Goal: Complete application form

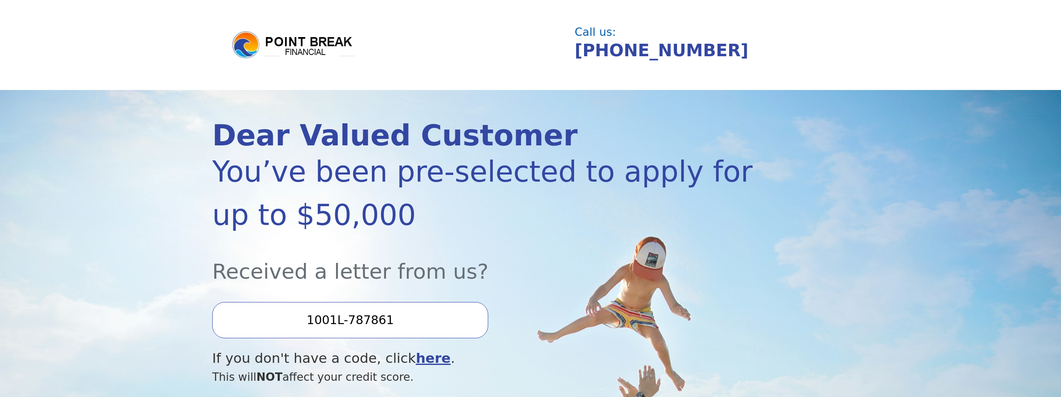
scroll to position [167, 0]
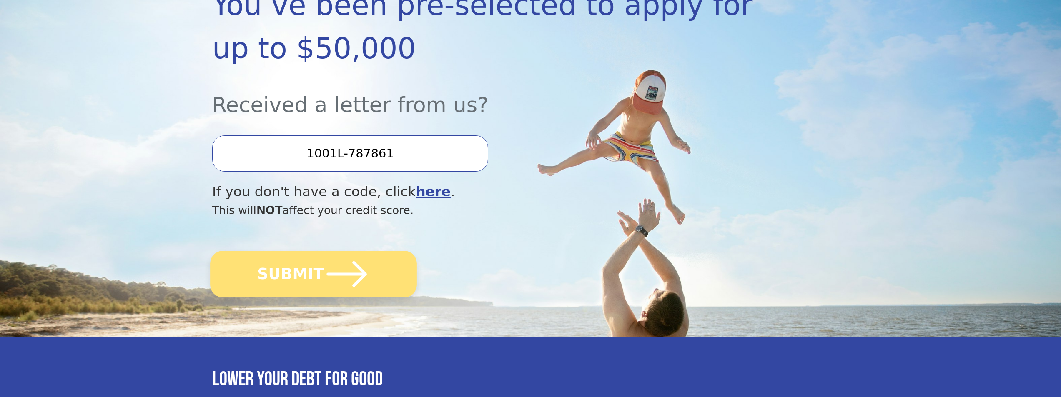
click at [315, 281] on button "SUBMIT" at bounding box center [313, 274] width 207 height 47
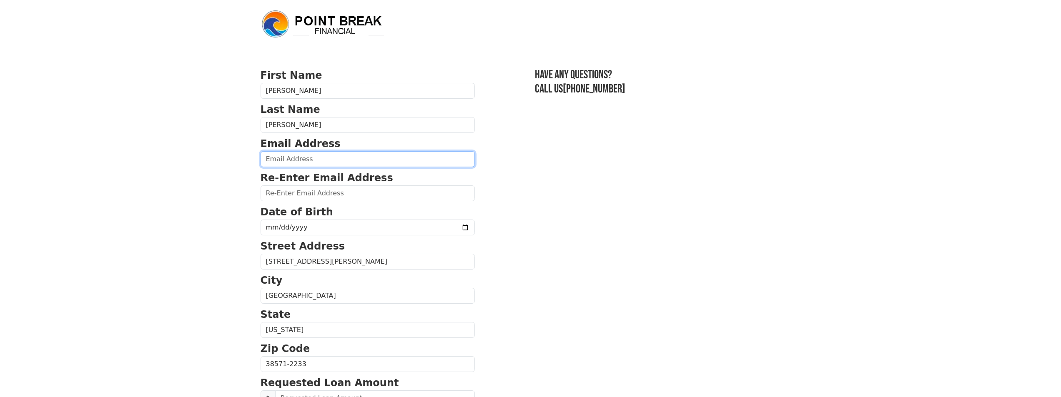
click at [340, 162] on input "email" at bounding box center [368, 159] width 214 height 16
type input "kevin@yoderconnections.com"
type input "(931) 345-1500"
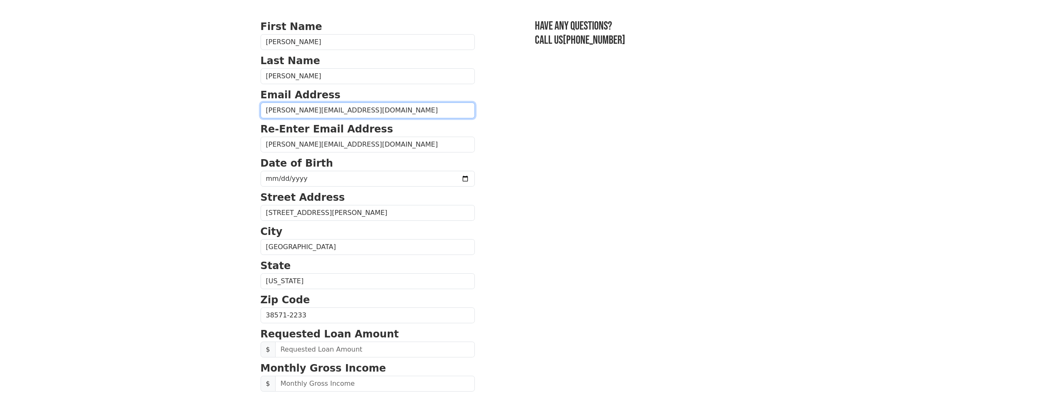
scroll to position [18, 0]
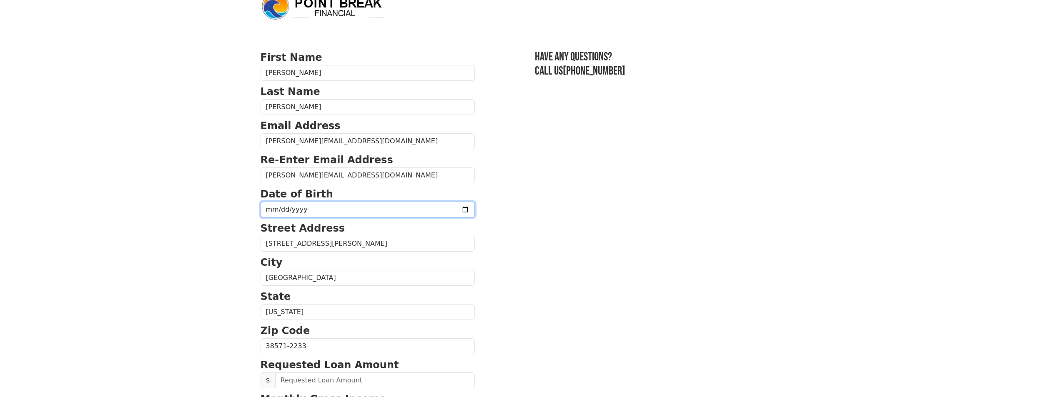
click at [383, 207] on input "date" at bounding box center [368, 210] width 214 height 16
type input "1970-11-24"
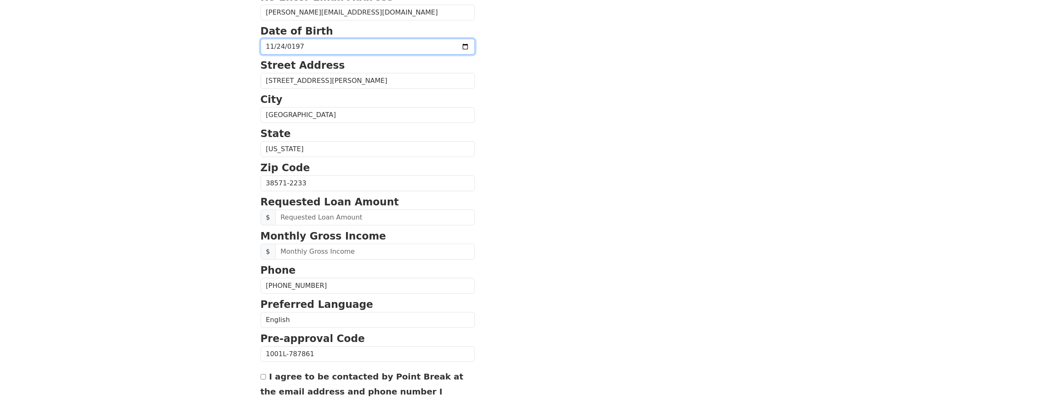
scroll to position [185, 0]
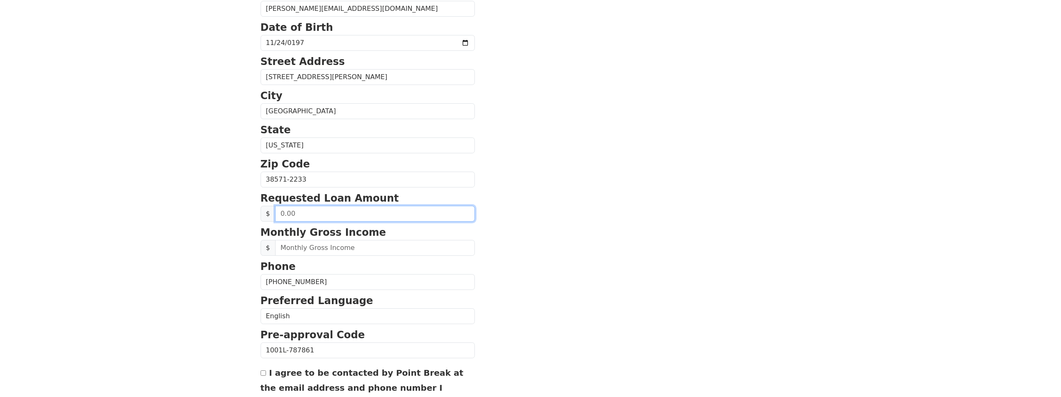
click at [356, 214] on input "text" at bounding box center [375, 214] width 200 height 16
type input "50,000.00"
click at [364, 247] on input "text" at bounding box center [375, 248] width 200 height 16
drag, startPoint x: 357, startPoint y: 245, endPoint x: 212, endPoint y: 245, distance: 145.1
click at [223, 213] on html "First Name Kevin Last Name Yoder Email Address kevin@yoderconnections.com Re-En…" at bounding box center [530, 13] width 1061 height 397
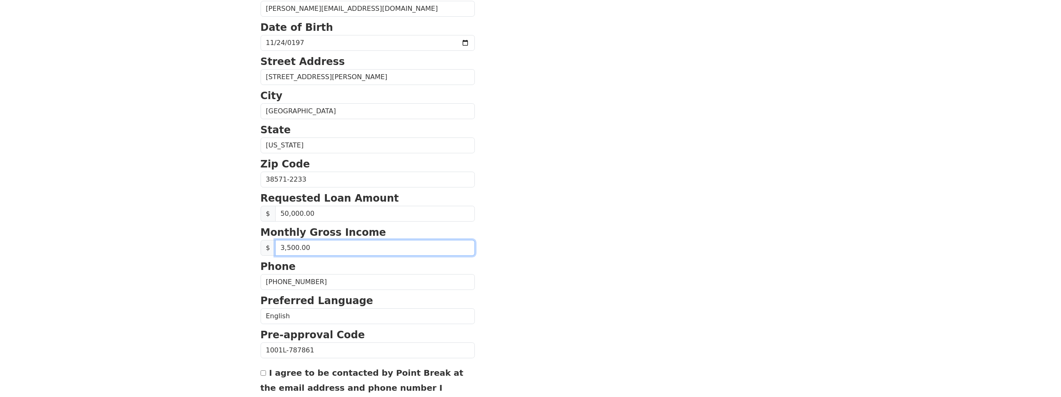
type input "35,000.00"
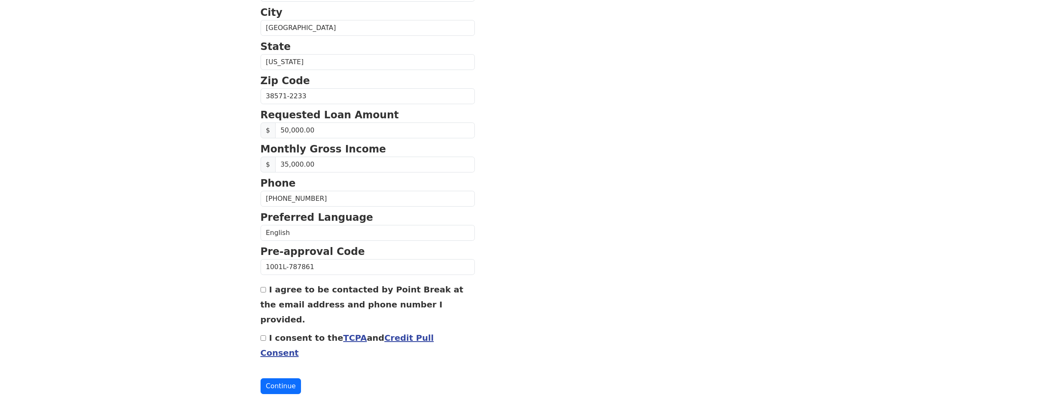
click at [261, 288] on input "I agree to be contacted by Point Break at the email address and phone number I …" at bounding box center [263, 289] width 5 height 5
checkbox input "true"
click at [262, 340] on input "I consent to the TCPA and Credit Pull Consent" at bounding box center [263, 338] width 5 height 5
checkbox input "true"
click at [282, 384] on button "Continue" at bounding box center [281, 386] width 41 height 16
